Goal: Task Accomplishment & Management: Use online tool/utility

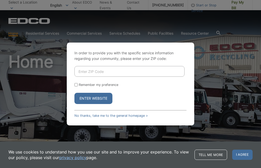
click at [77, 71] on input "Enter ZIP Code" at bounding box center [129, 71] width 110 height 11
click at [79, 70] on input "91" at bounding box center [129, 71] width 110 height 11
type input "1"
type input "9"
click at [97, 115] on link "No thanks, take me to the general homepage >" at bounding box center [110, 115] width 73 height 4
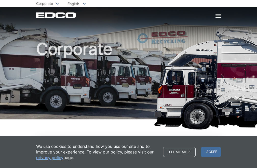
click at [0, 0] on span "Pay My Bill" at bounding box center [0, 0] width 0 height 0
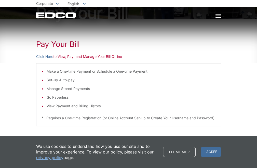
scroll to position [51, 0]
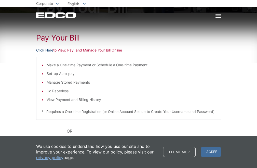
click at [36, 53] on link "Click Here" at bounding box center [44, 50] width 17 height 6
